Goal: Task Accomplishment & Management: Complete application form

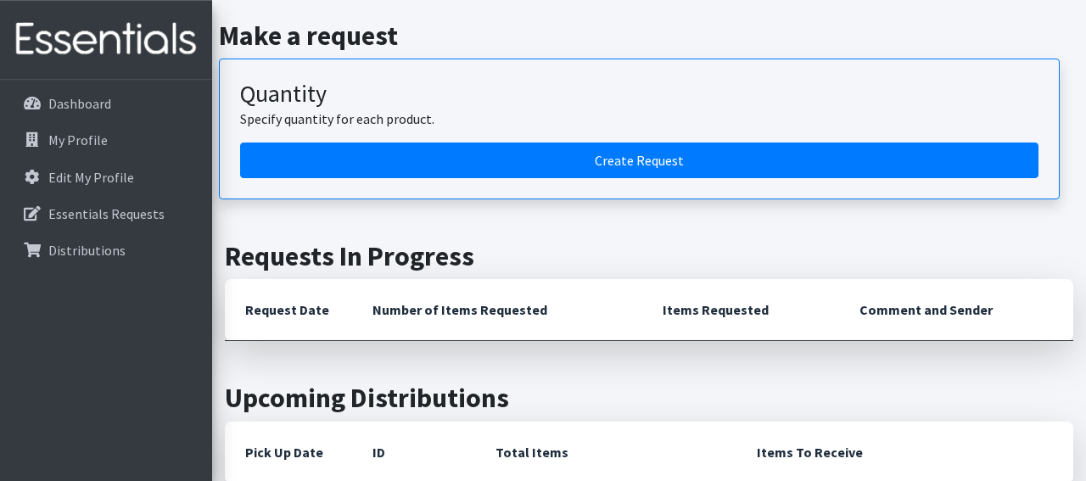
scroll to position [176, 0]
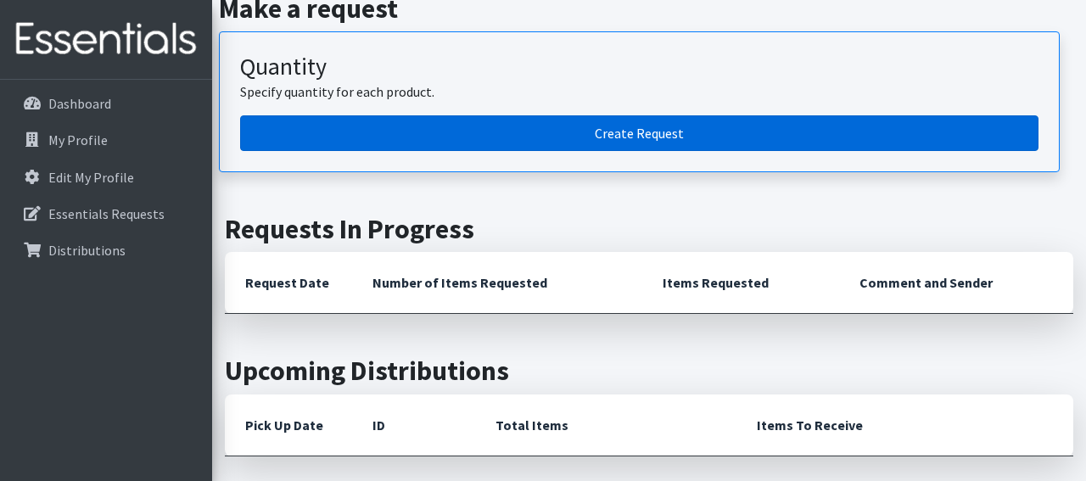
click at [586, 126] on link "Create Request" at bounding box center [639, 133] width 798 height 36
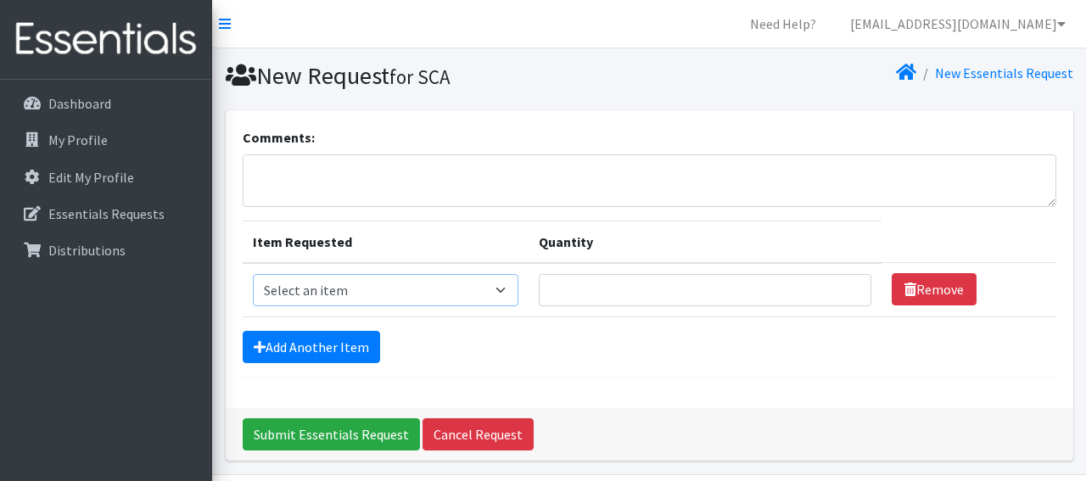
click at [253, 274] on select "Select an item Kids (Newborn) Kids (Preemie) Kids (Size 1) Kids (Size 2) Kids (…" at bounding box center [386, 290] width 266 height 32
select select "11343"
click option "Wipes (Baby)" at bounding box center [0, 0] width 0 height 0
click at [642, 286] on input "Quantity" at bounding box center [705, 290] width 333 height 32
type input "2300"
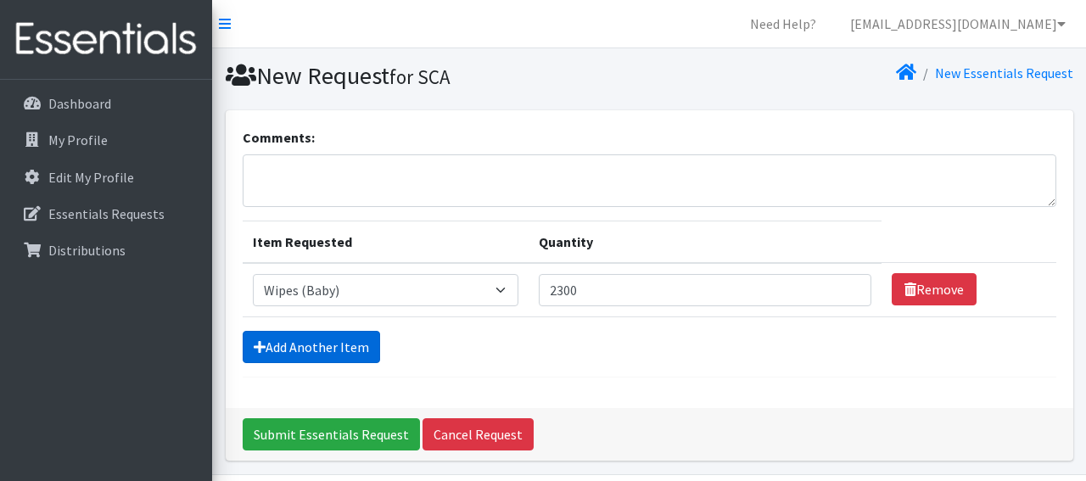
click at [318, 345] on link "Add Another Item" at bounding box center [311, 347] width 137 height 32
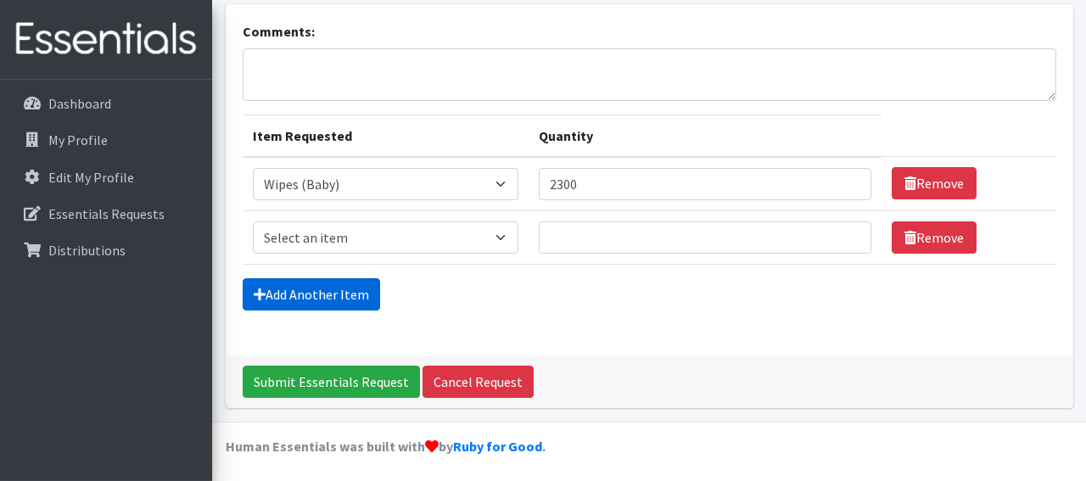
scroll to position [107, 0]
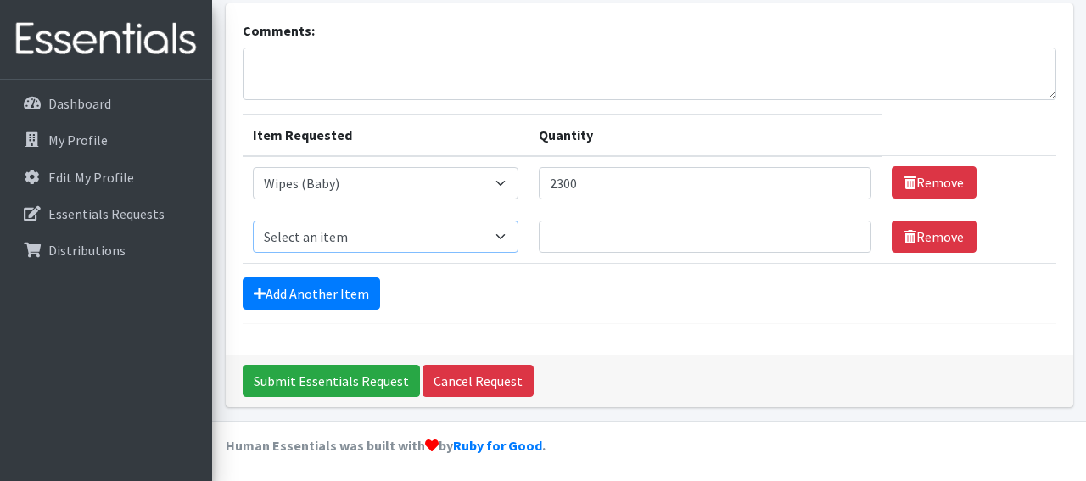
click at [253, 221] on select "Select an item Kids (Newborn) Kids (Preemie) Kids (Size 1) Kids (Size 2) Kids (…" at bounding box center [386, 237] width 266 height 32
select select "11349"
click option "Kids (Size 4)" at bounding box center [0, 0] width 0 height 0
click at [559, 231] on input "Quantity" at bounding box center [705, 237] width 333 height 32
type input "1000"
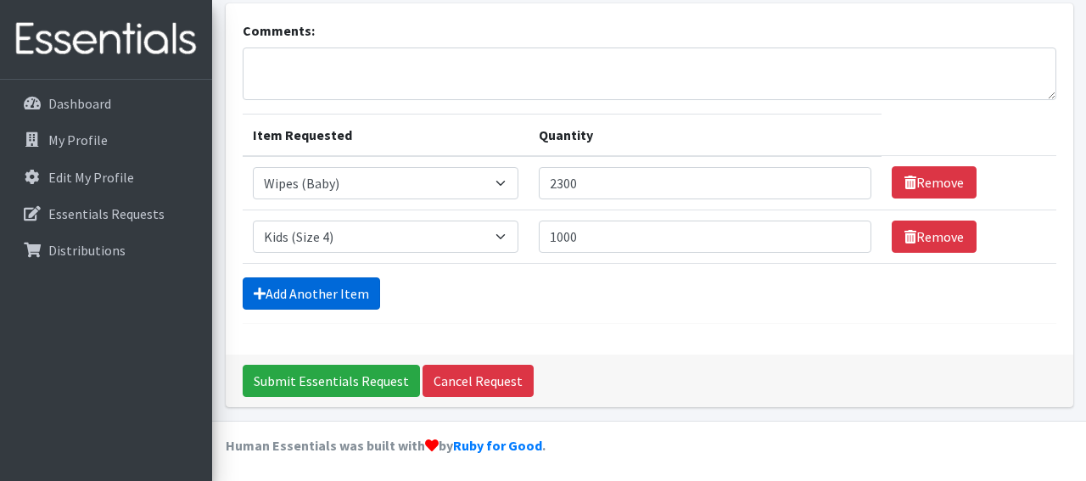
click at [317, 285] on link "Add Another Item" at bounding box center [311, 293] width 137 height 32
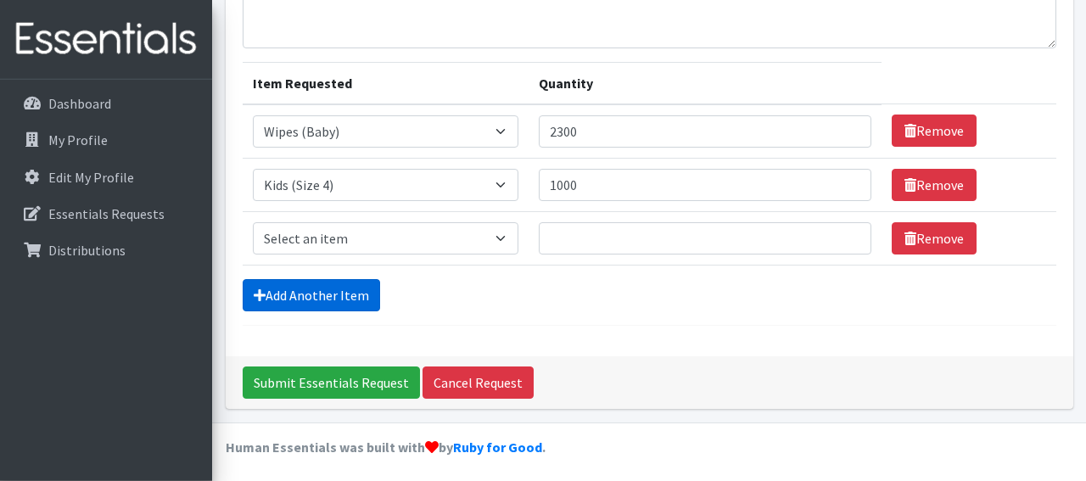
scroll to position [159, 0]
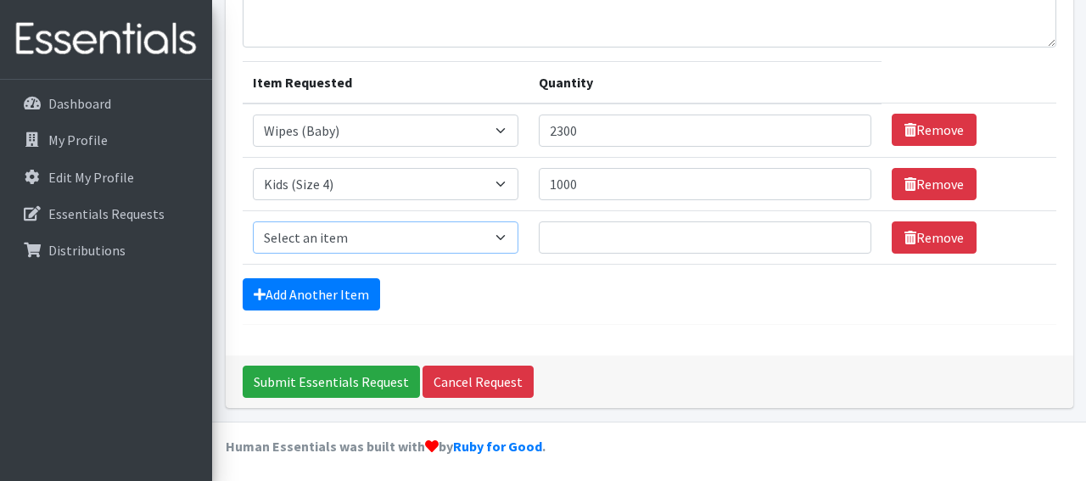
click at [253, 221] on select "Select an item Kids (Newborn) Kids (Preemie) Kids (Size 1) Kids (Size 2) Kids (…" at bounding box center [386, 237] width 266 height 32
select select "11346"
click option "Kids (Size 6)" at bounding box center [0, 0] width 0 height 0
click at [594, 238] on input "Quantity" at bounding box center [705, 237] width 333 height 32
type input "2000"
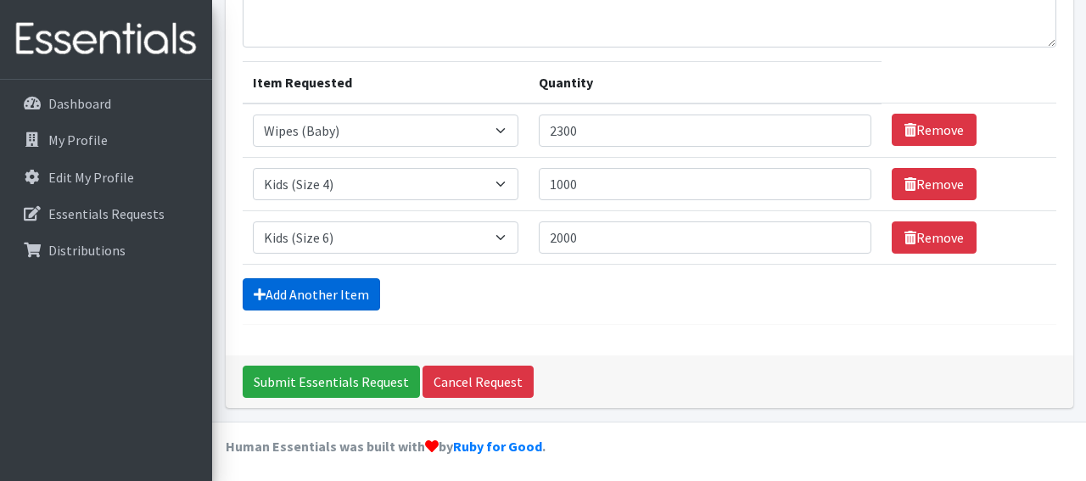
click at [323, 286] on link "Add Another Item" at bounding box center [311, 294] width 137 height 32
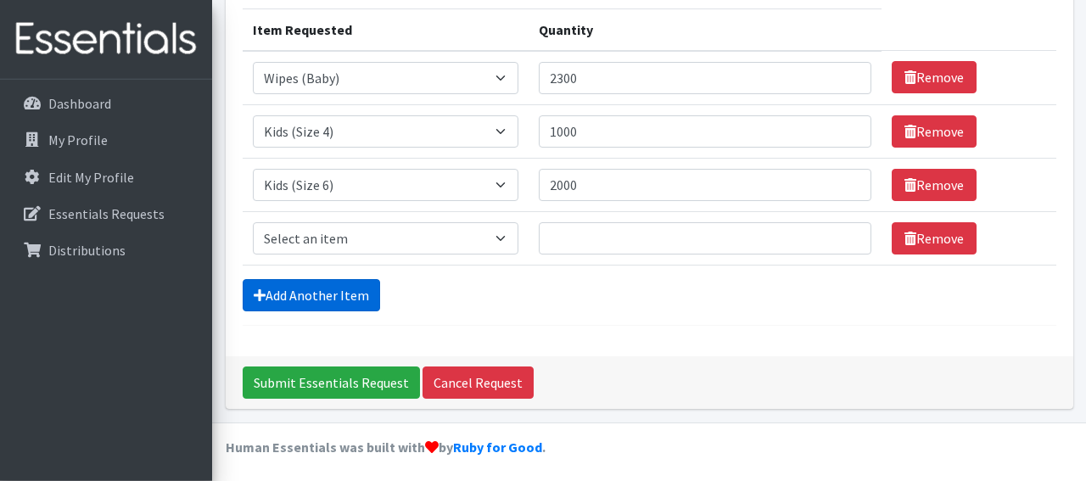
scroll to position [213, 0]
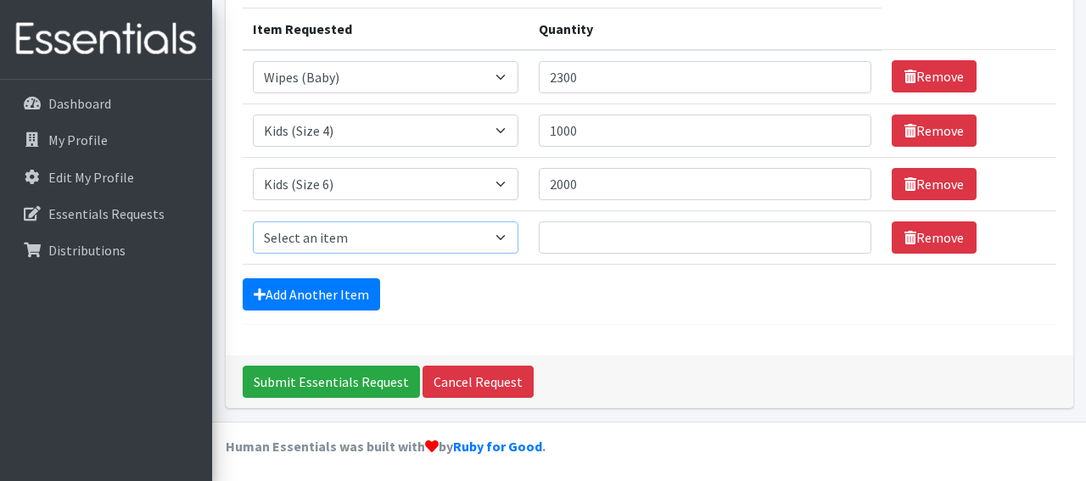
click at [253, 221] on select "Select an item Kids (Newborn) Kids (Preemie) Kids (Size 1) Kids (Size 2) Kids (…" at bounding box center [386, 237] width 266 height 32
select select "14461"
click option "Kids (Size 7)" at bounding box center [0, 0] width 0 height 0
click at [588, 234] on input "Quantity" at bounding box center [705, 237] width 333 height 32
type input "3000"
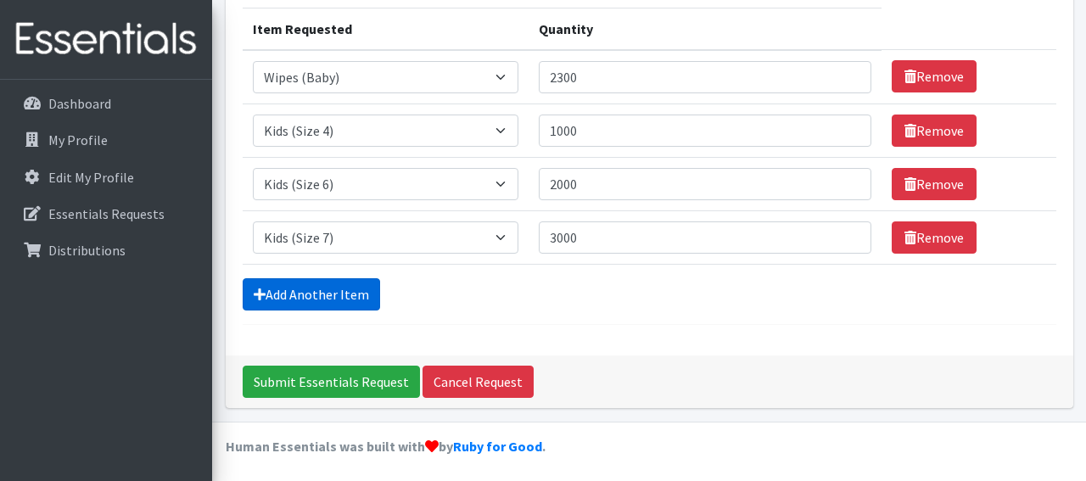
click at [307, 284] on link "Add Another Item" at bounding box center [311, 294] width 137 height 32
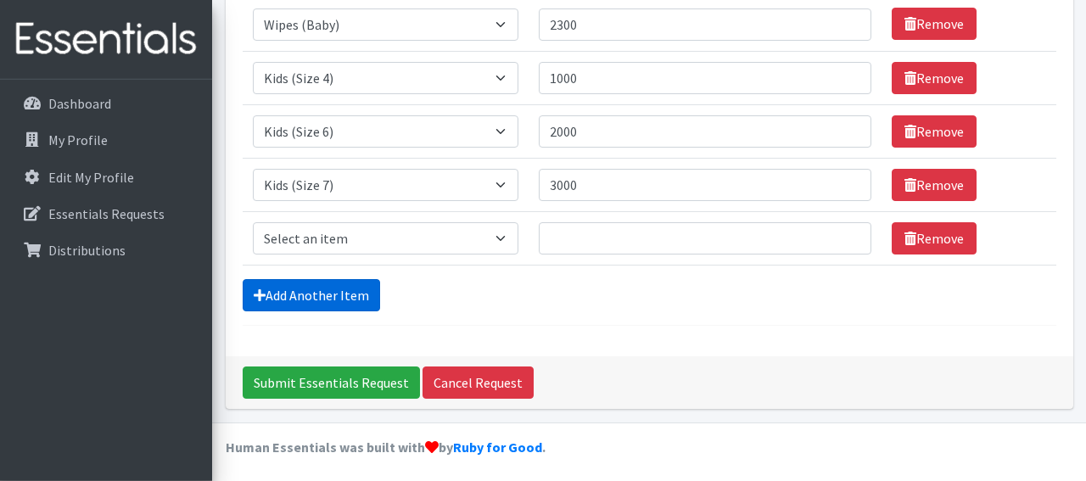
scroll to position [266, 0]
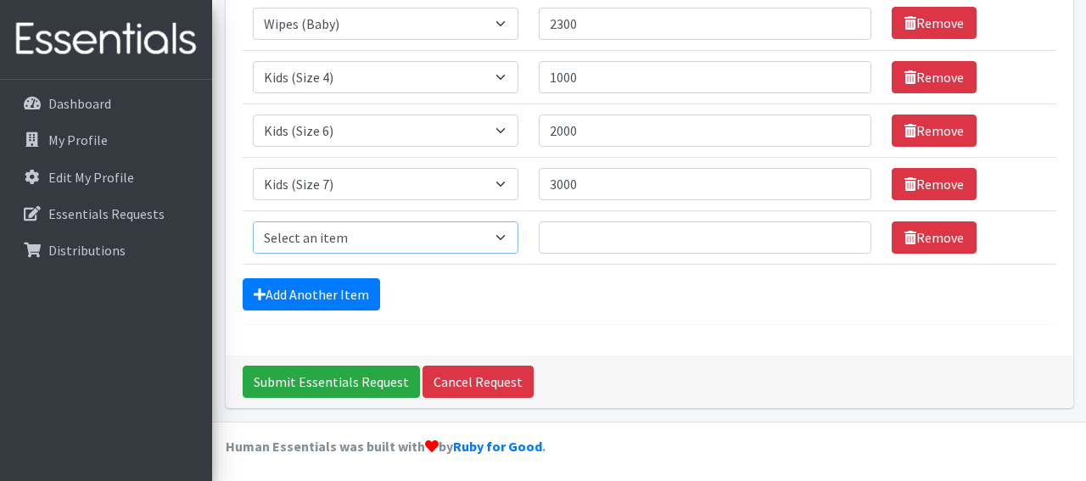
click at [253, 221] on select "Select an item Kids (Newborn) Kids (Preemie) Kids (Size 1) Kids (Size 2) Kids (…" at bounding box center [386, 237] width 266 height 32
select select "11340"
click option "Kids Pull-Ups (3T-4T)" at bounding box center [0, 0] width 0 height 0
click at [555, 234] on input "Quantity" at bounding box center [705, 237] width 333 height 32
type input "1000"
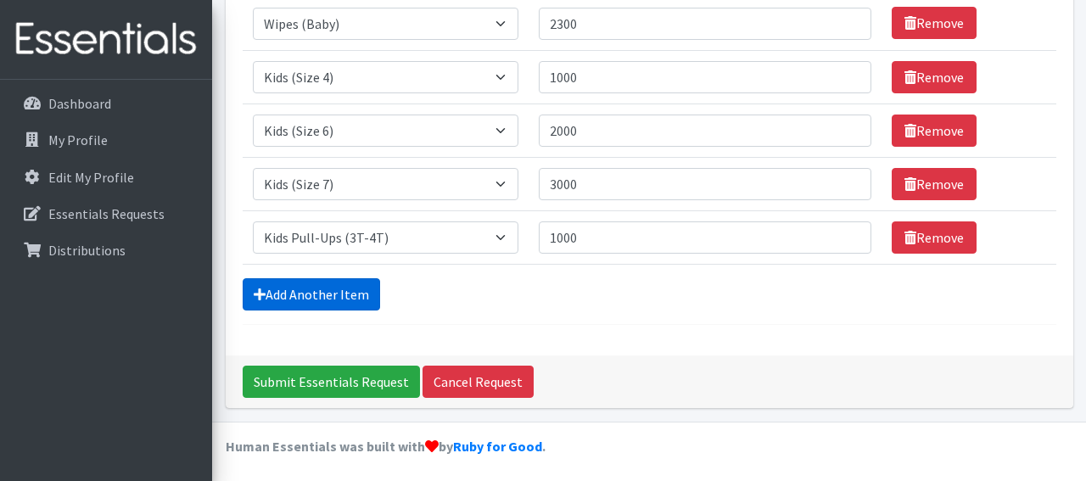
click at [337, 283] on link "Add Another Item" at bounding box center [311, 294] width 137 height 32
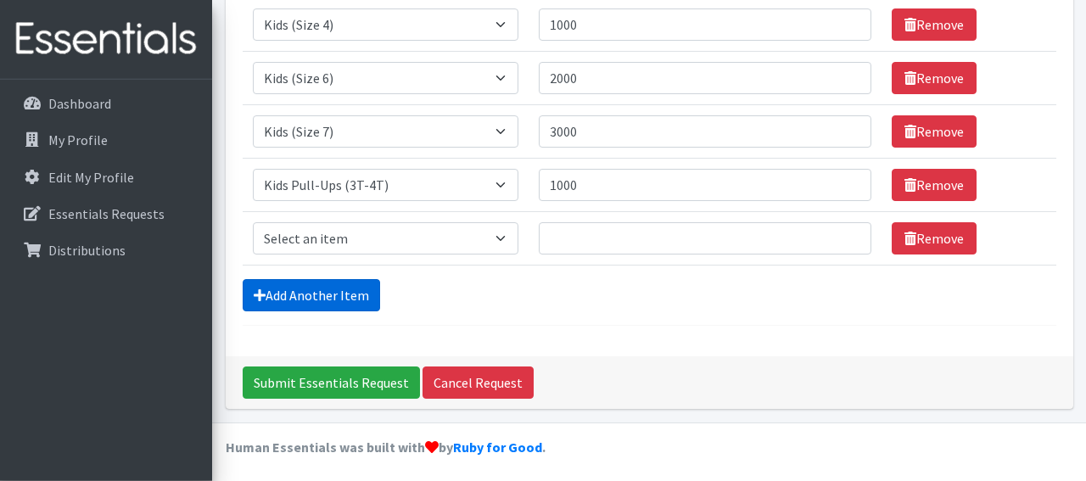
scroll to position [319, 0]
click at [253, 222] on select "Select an item Kids (Newborn) Kids (Preemie) Kids (Size 1) Kids (Size 2) Kids (…" at bounding box center [386, 238] width 266 height 32
select select "11347"
click option "Kids Pull-Ups (4T-5T)" at bounding box center [0, 0] width 0 height 0
click at [591, 234] on input "Quantity" at bounding box center [705, 238] width 333 height 32
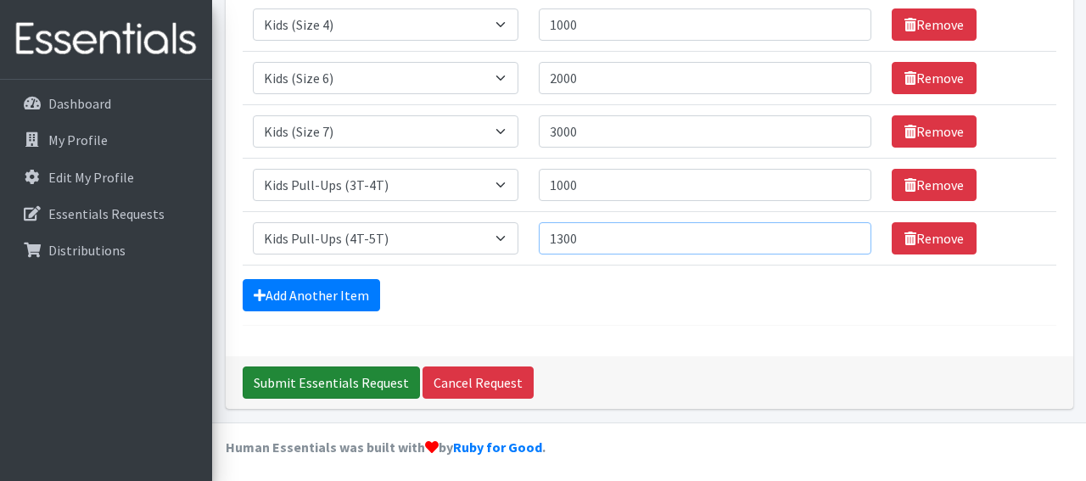
type input "1300"
click at [325, 376] on input "Submit Essentials Request" at bounding box center [331, 383] width 177 height 32
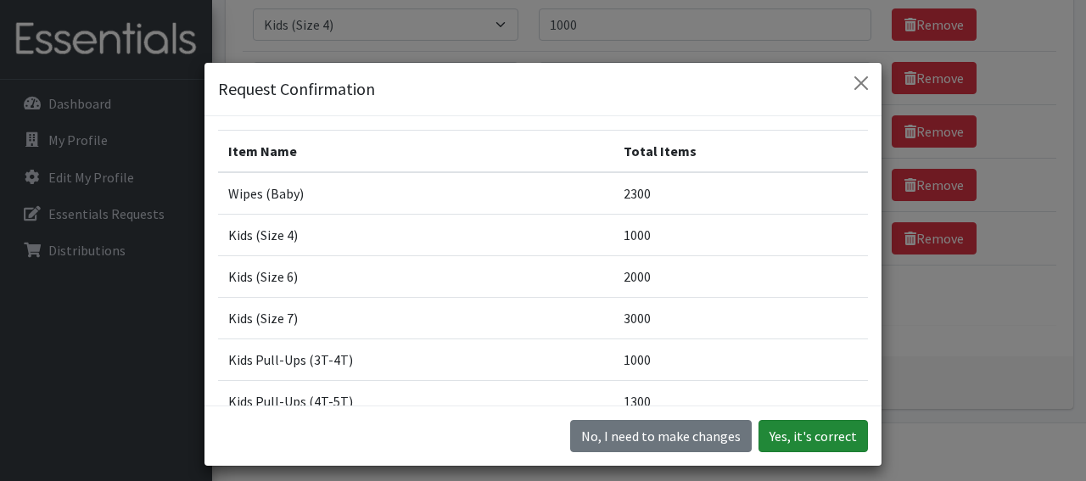
click at [825, 434] on button "Yes, it's correct" at bounding box center [812, 436] width 109 height 32
